Goal: Find specific page/section: Find specific page/section

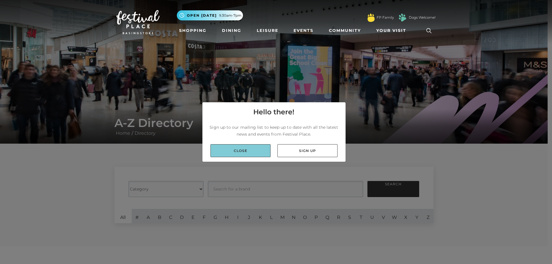
click at [236, 149] on link "Close" at bounding box center [240, 150] width 60 height 13
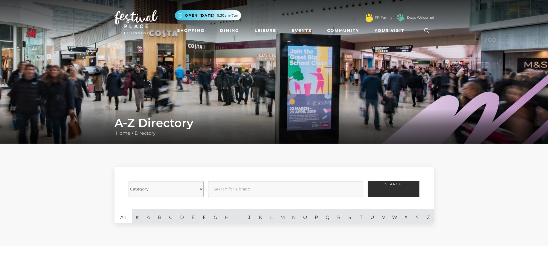
click at [189, 187] on select "Category Cafes Restaurants Fashion Services Technology Homeware Gifts, Statione…" at bounding box center [166, 189] width 75 height 16
select select "20847"
click at [129, 181] on select "Category Cafes Restaurants Fashion Services Technology Homeware Gifts, Statione…" at bounding box center [166, 189] width 75 height 16
click at [390, 190] on button "Search" at bounding box center [393, 189] width 52 height 16
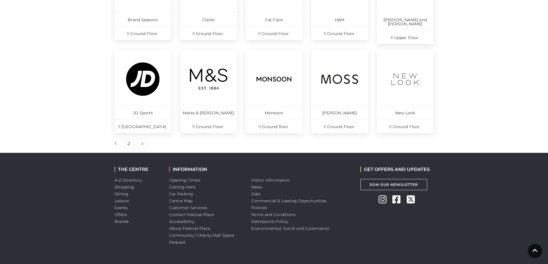
scroll to position [403, 0]
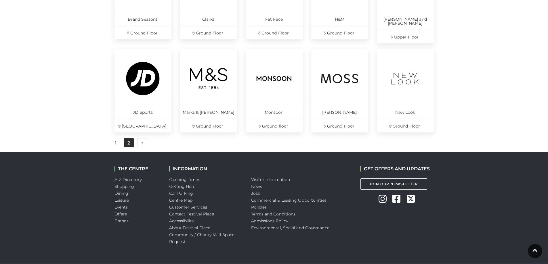
click at [131, 139] on link "2" at bounding box center [129, 142] width 10 height 9
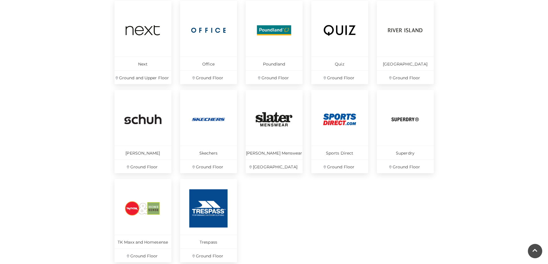
scroll to position [288, 0]
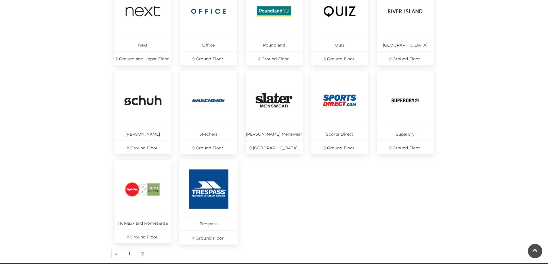
click at [212, 185] on img at bounding box center [208, 189] width 39 height 39
